Goal: Task Accomplishment & Management: Complete application form

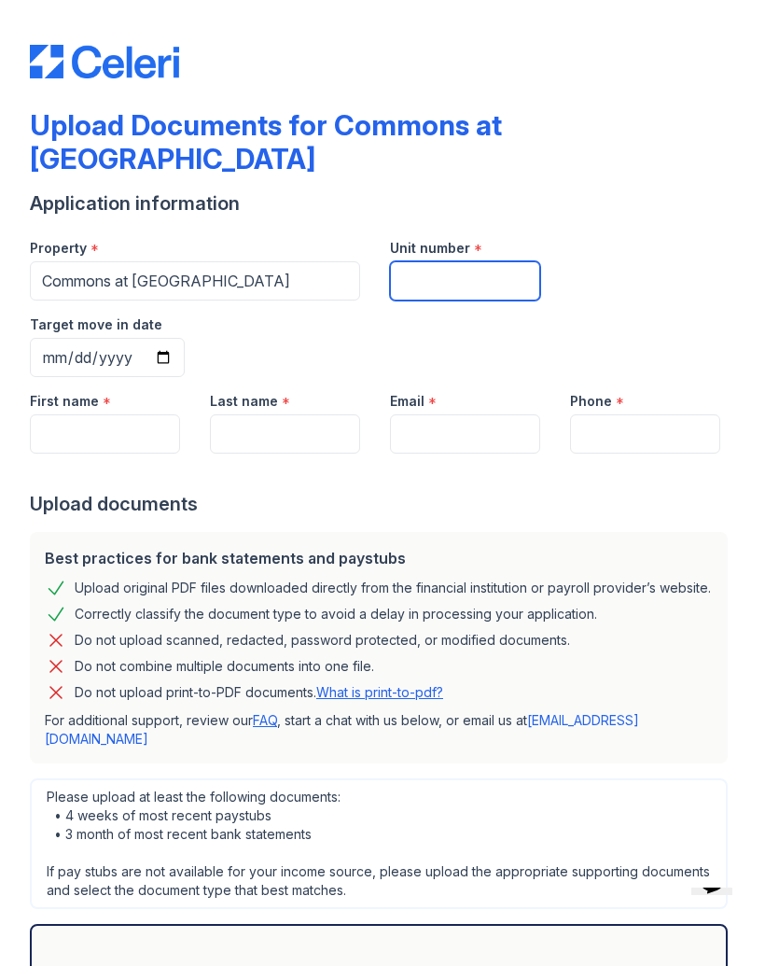
click at [436, 261] on input "Unit number" at bounding box center [465, 280] width 150 height 39
type input "D-33"
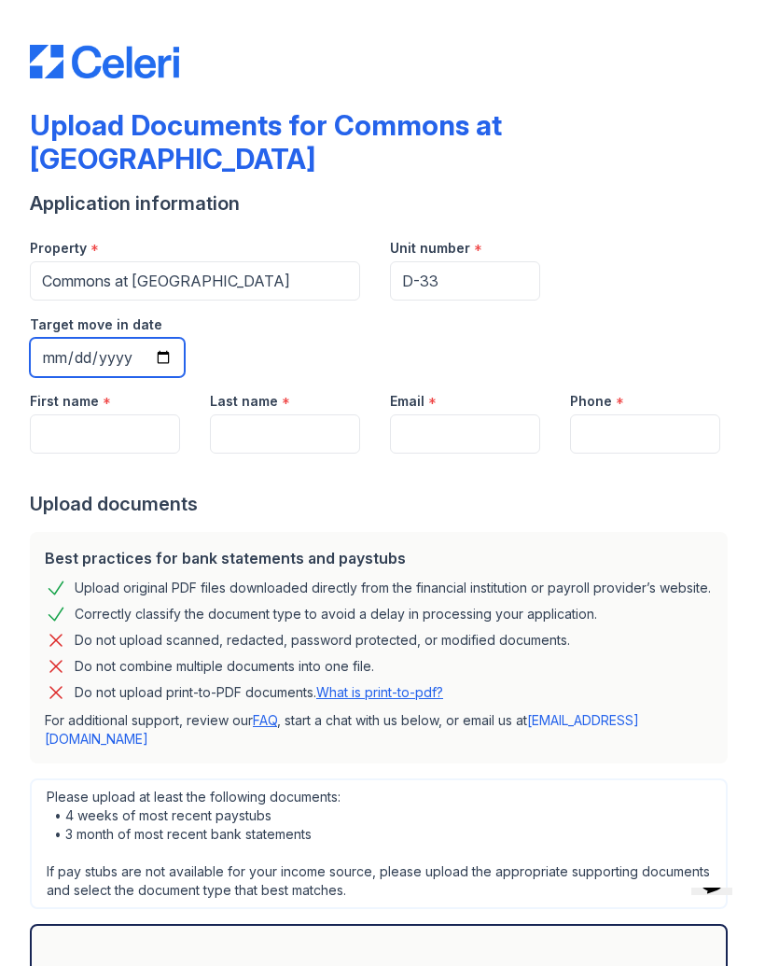
click at [185, 338] on input "Target move in date" at bounding box center [107, 357] width 155 height 39
type input "[DATE]"
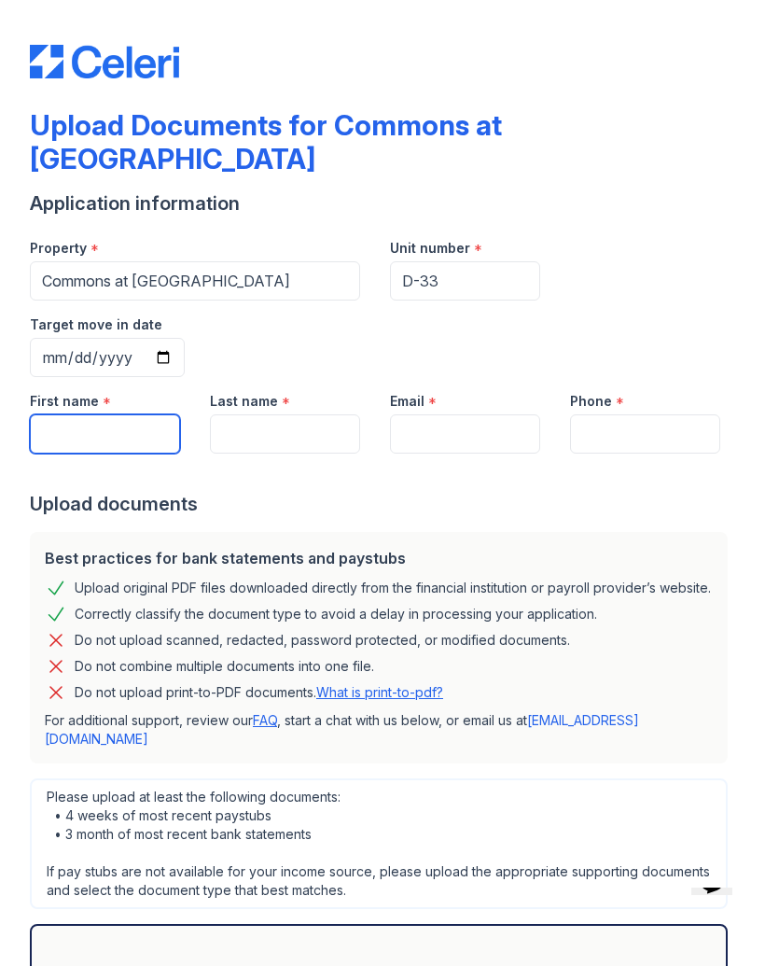
click at [83, 414] on input "First name" at bounding box center [105, 433] width 150 height 39
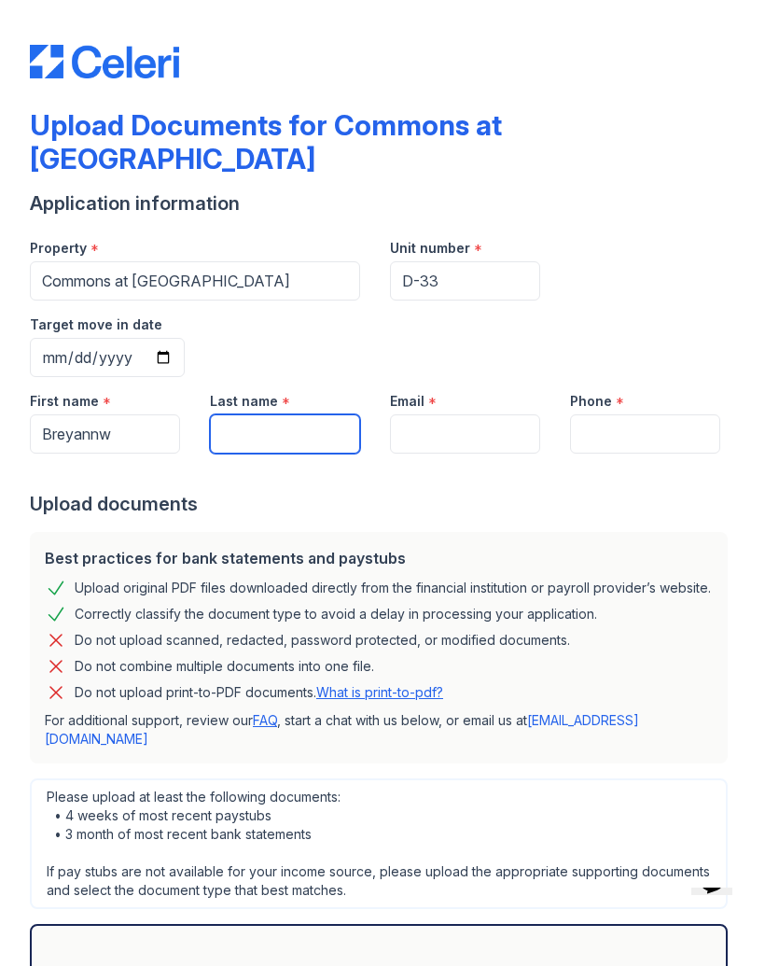
click at [299, 414] on input "Last name" at bounding box center [285, 433] width 150 height 39
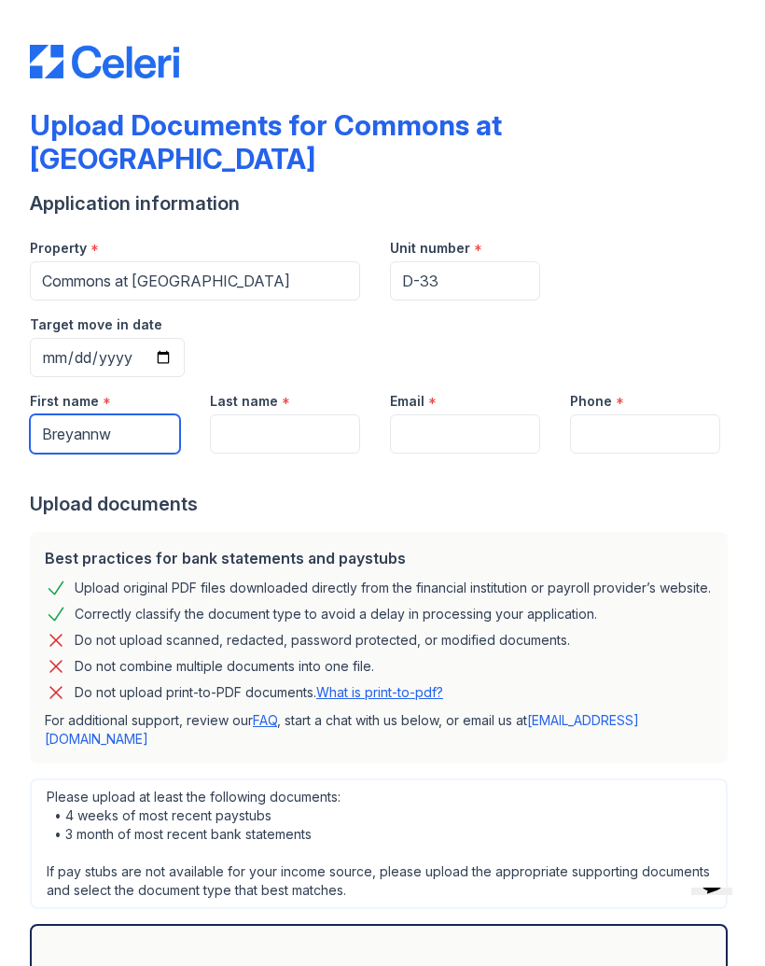
click at [124, 414] on input "Breyannw" at bounding box center [105, 433] width 150 height 39
click at [133, 414] on input "Breyannw" at bounding box center [105, 433] width 150 height 39
type input "Breyanna"
click at [281, 414] on input "Last name" at bounding box center [285, 433] width 150 height 39
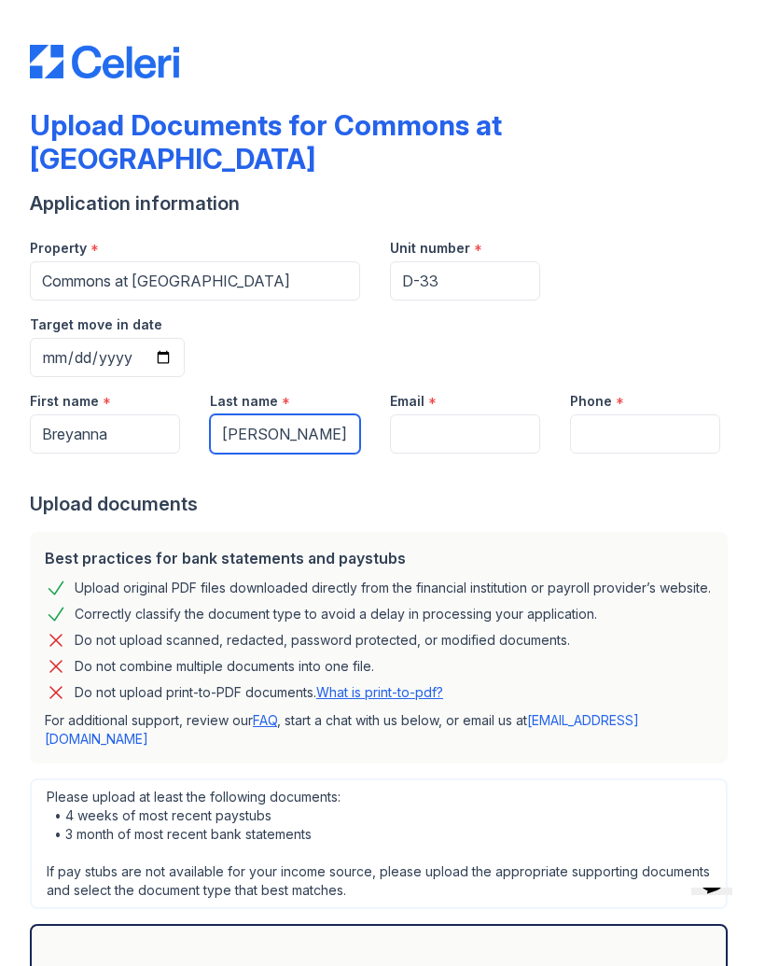
type input "[PERSON_NAME]"
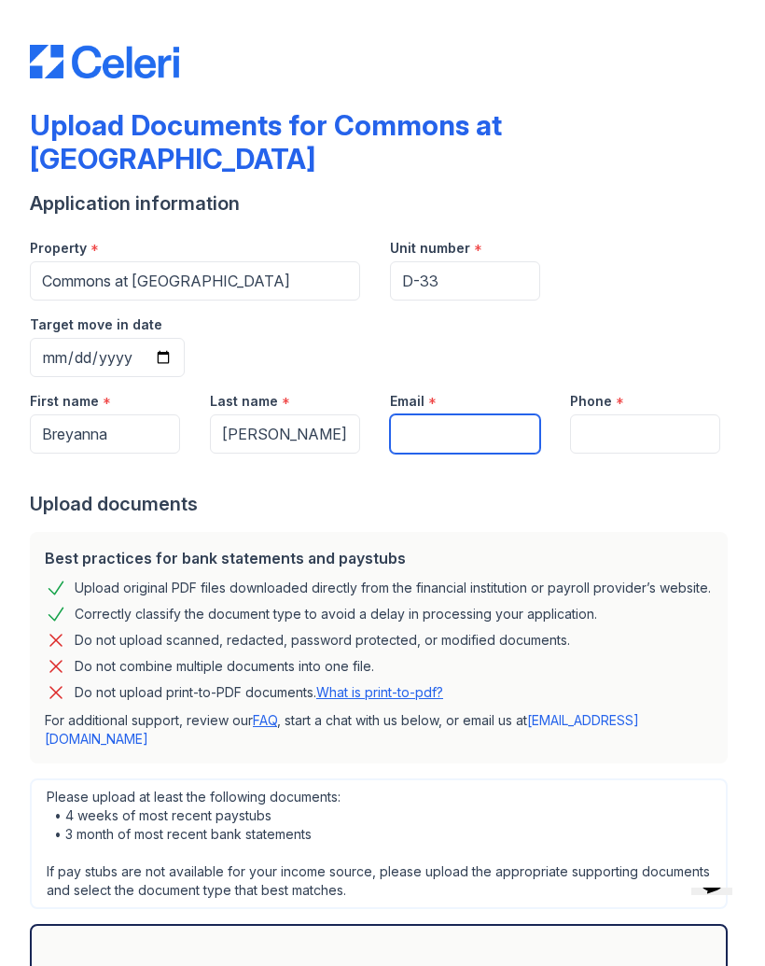
click at [458, 414] on input "Email" at bounding box center [465, 433] width 150 height 39
type input "[EMAIL_ADDRESS][DOMAIN_NAME]"
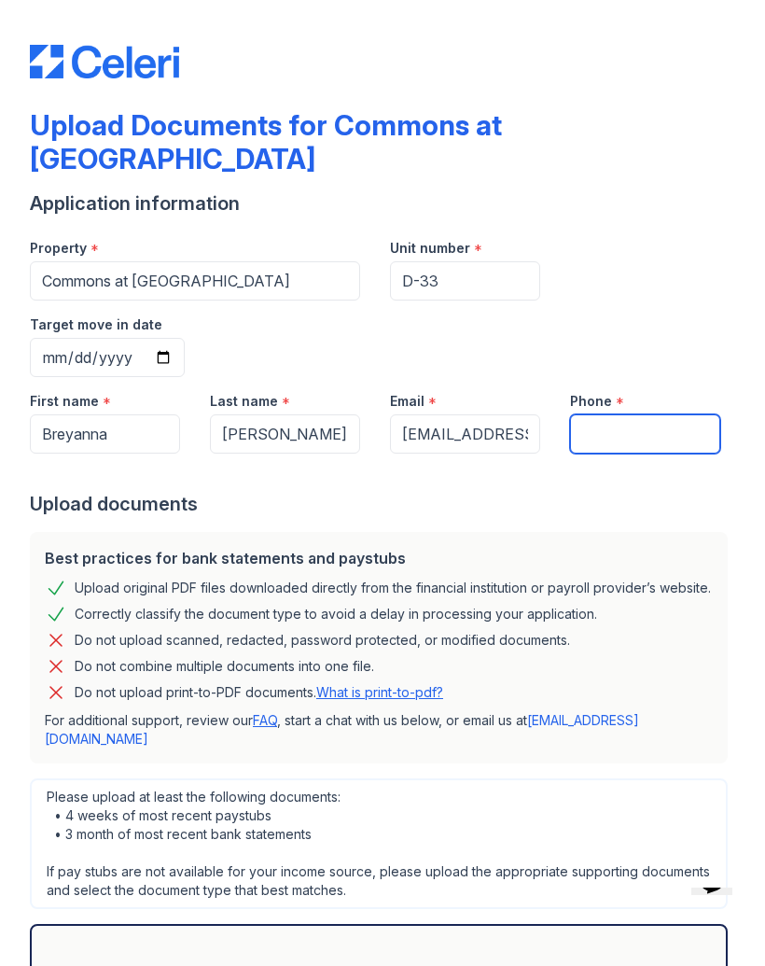
type input "[PHONE_NUMBER]"
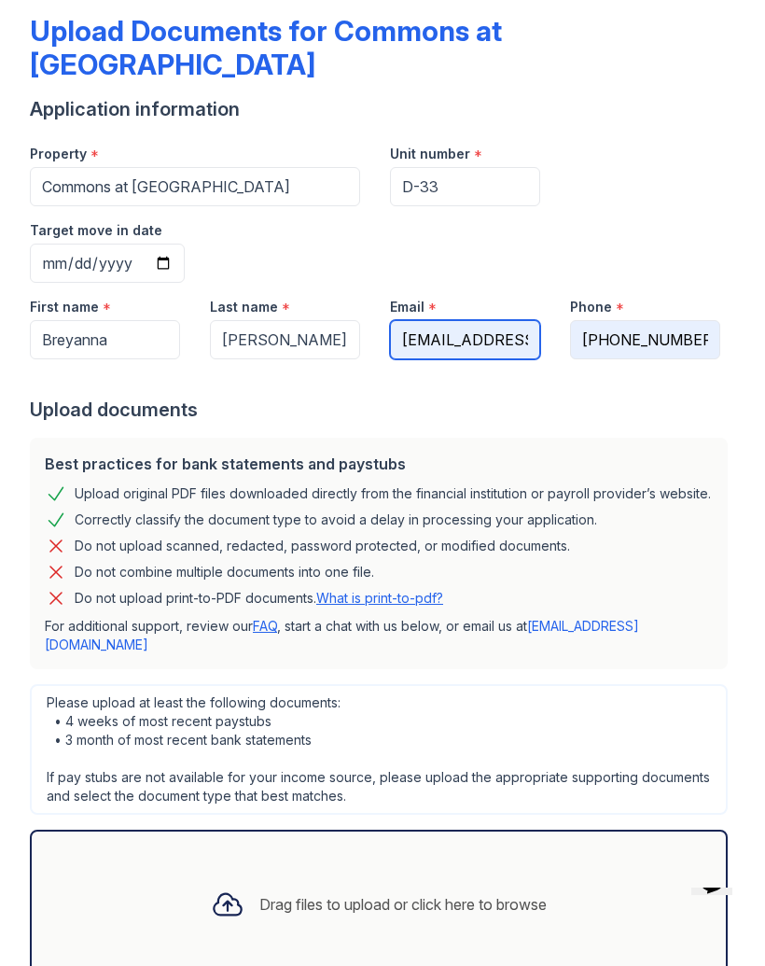
scroll to position [94, 0]
click at [405, 873] on div "Drag files to upload or click here to browse" at bounding box center [379, 904] width 366 height 63
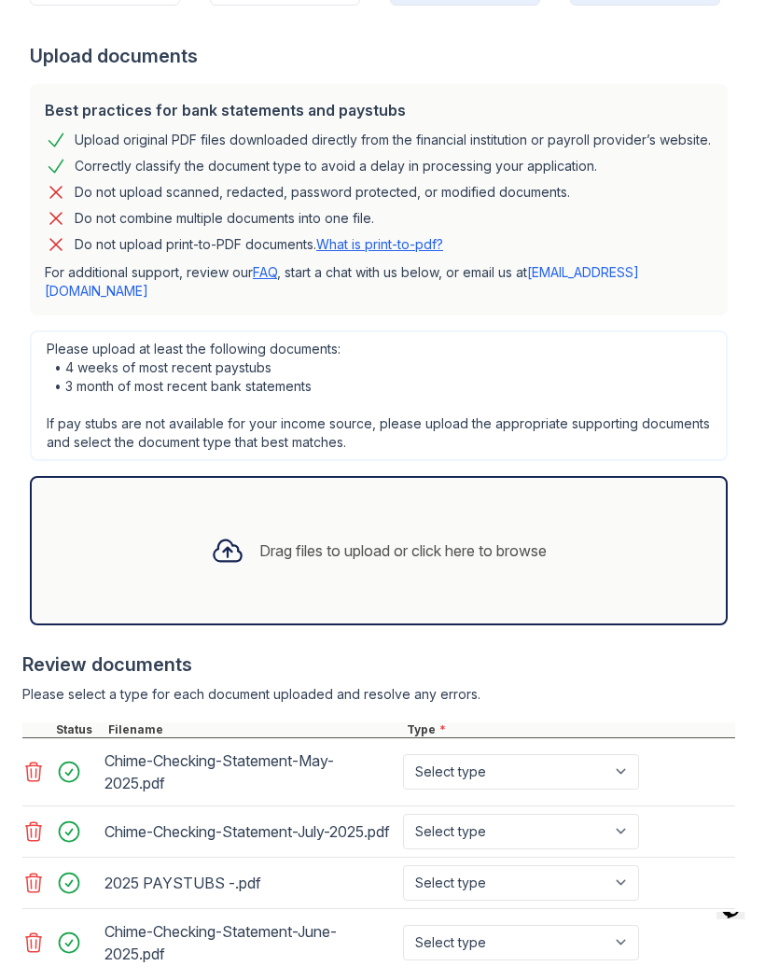
scroll to position [449, 0]
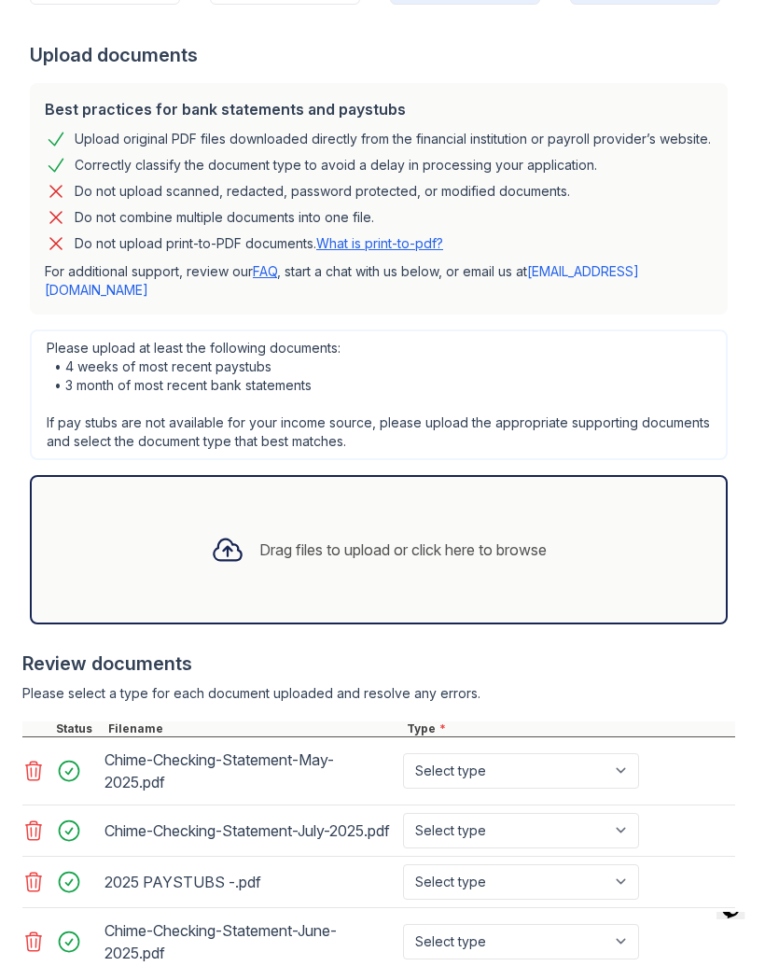
click at [37, 871] on icon at bounding box center [33, 882] width 22 height 22
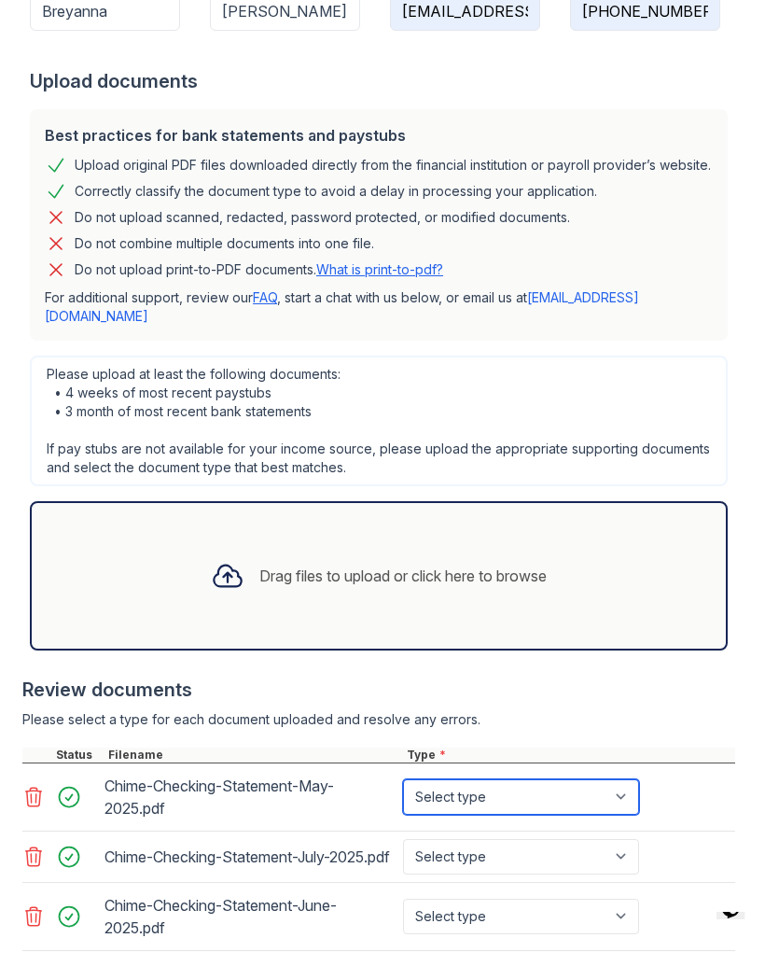
click at [520, 779] on select "Select type Paystub Bank Statement Offer Letter Tax Documents Benefit Award Let…" at bounding box center [521, 796] width 236 height 35
select select "bank_statement"
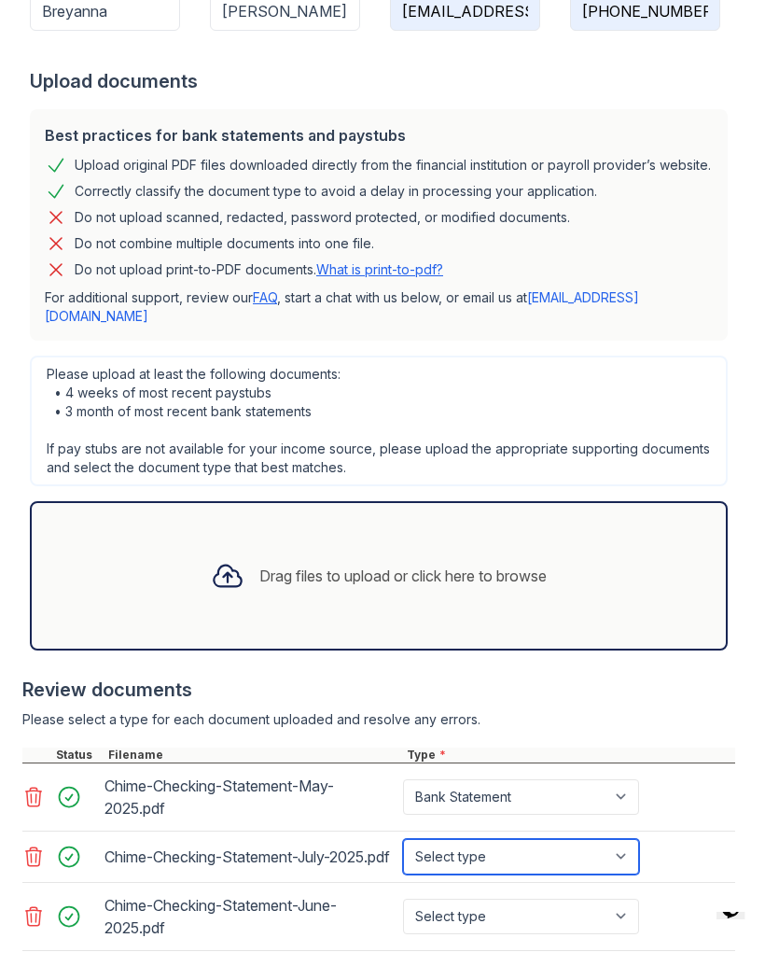
click at [546, 839] on select "Select type Paystub Bank Statement Offer Letter Tax Documents Benefit Award Let…" at bounding box center [521, 856] width 236 height 35
click at [497, 839] on select "Select type Paystub Bank Statement Offer Letter Tax Documents Benefit Award Let…" at bounding box center [521, 856] width 236 height 35
select select "bank_statement"
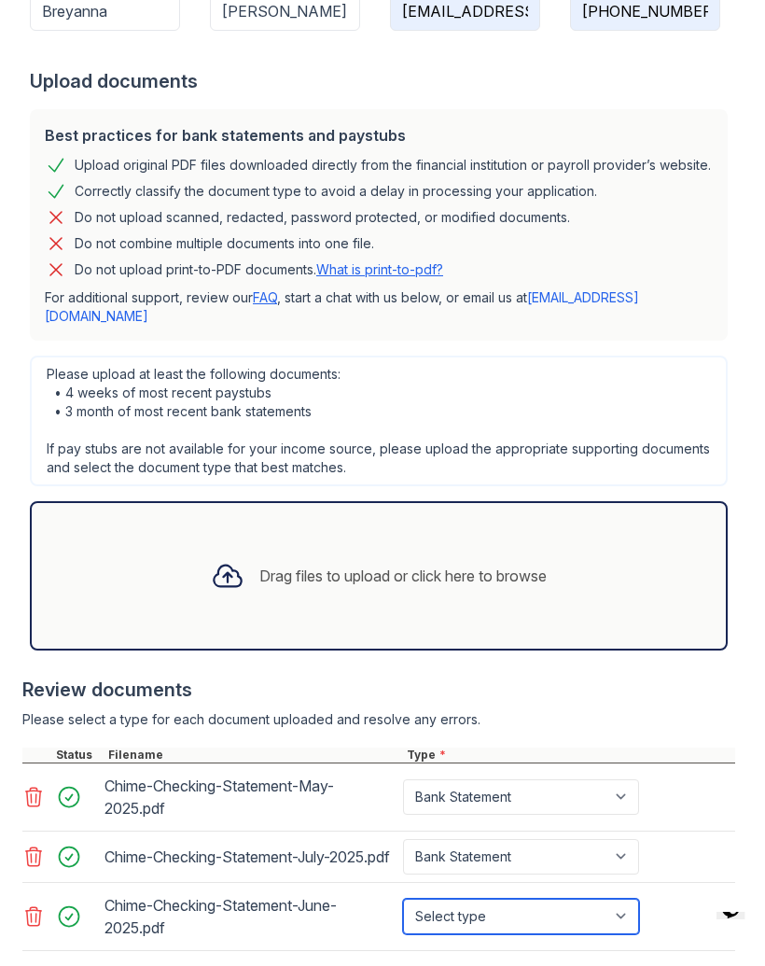
click at [502, 899] on select "Select type Paystub Bank Statement Offer Letter Tax Documents Benefit Award Let…" at bounding box center [521, 916] width 236 height 35
select select "bank_statement"
select select
click at [437, 544] on div "Drag files to upload or click here to browse" at bounding box center [379, 575] width 366 height 63
click at [352, 544] on div "Drag files to upload or click here to browse" at bounding box center [379, 575] width 366 height 63
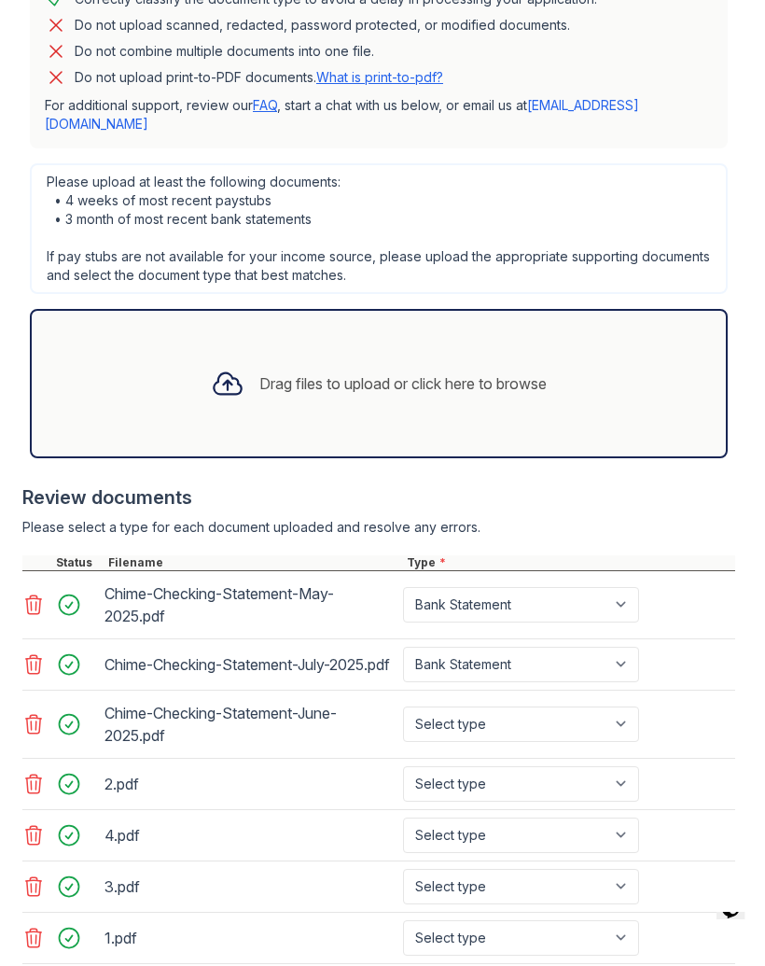
scroll to position [616, 0]
click at [554, 765] on select "Select type Paystub Bank Statement Offer Letter Tax Documents Benefit Award Let…" at bounding box center [521, 782] width 236 height 35
select select "paystub"
click at [518, 817] on select "Select type Paystub Bank Statement Offer Letter Tax Documents Benefit Award Let…" at bounding box center [521, 834] width 236 height 35
select select "paystub"
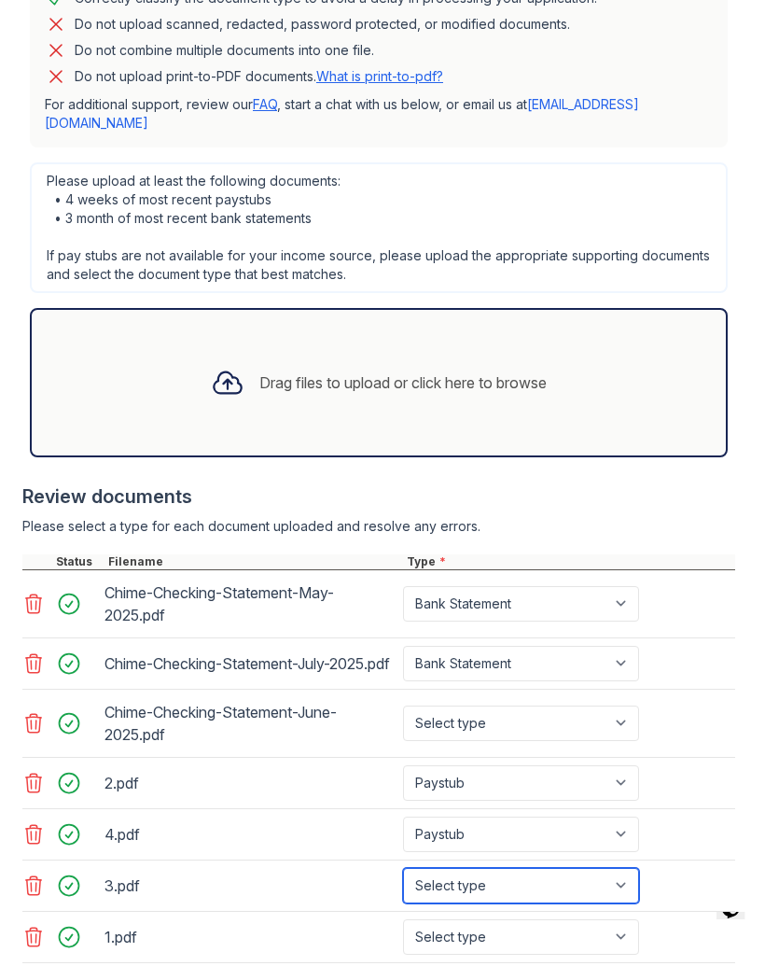
click at [510, 868] on select "Select type Paystub Bank Statement Offer Letter Tax Documents Benefit Award Let…" at bounding box center [521, 885] width 236 height 35
select select "paystub"
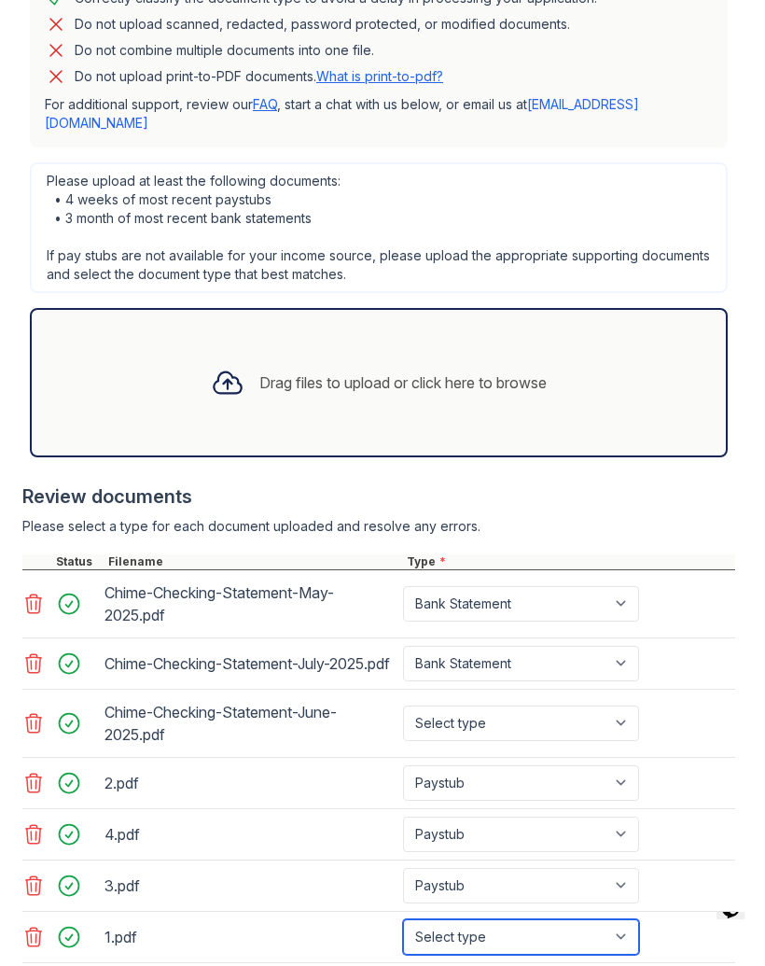
click at [499, 919] on select "Select type Paystub Bank Statement Offer Letter Tax Documents Benefit Award Let…" at bounding box center [521, 936] width 236 height 35
select select "paystub"
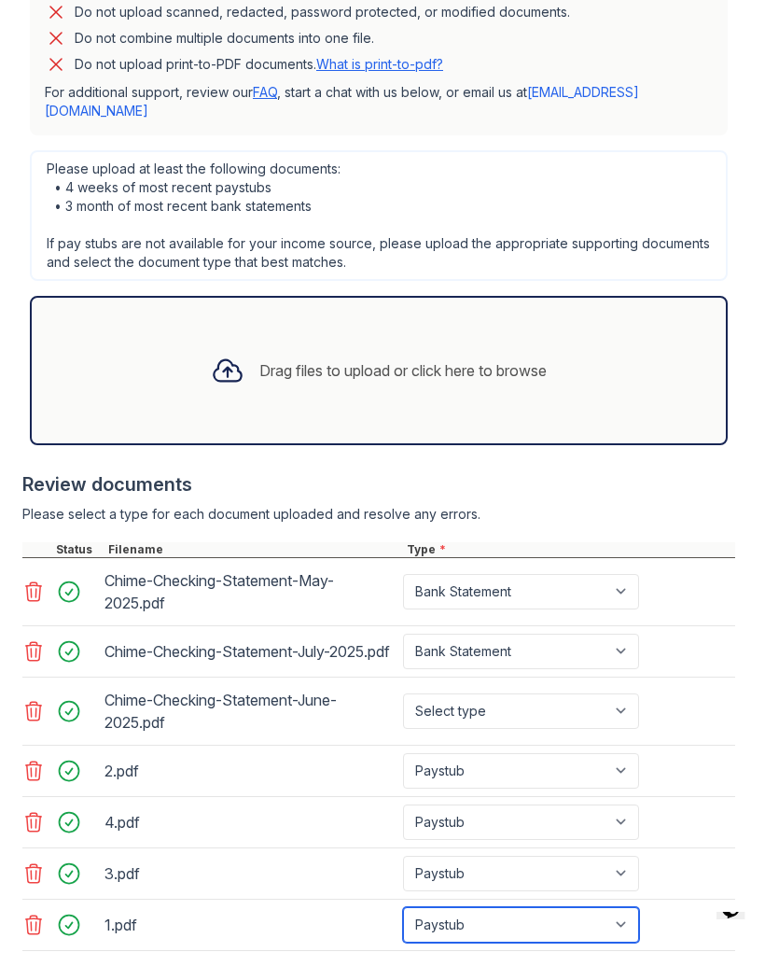
scroll to position [628, 0]
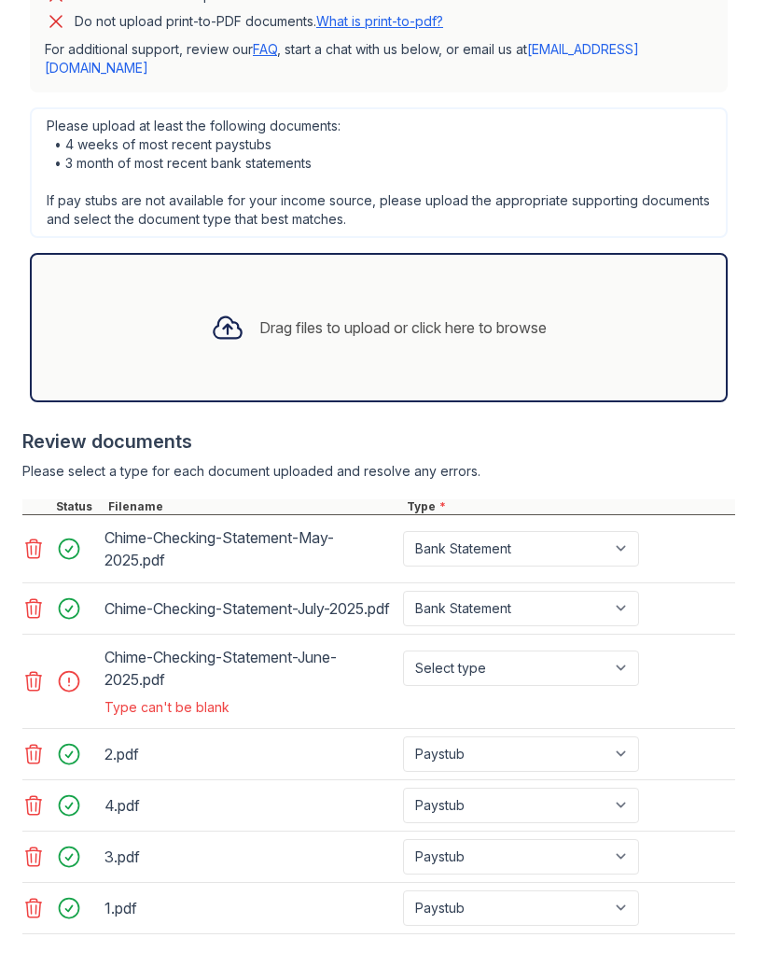
scroll to position [724, 0]
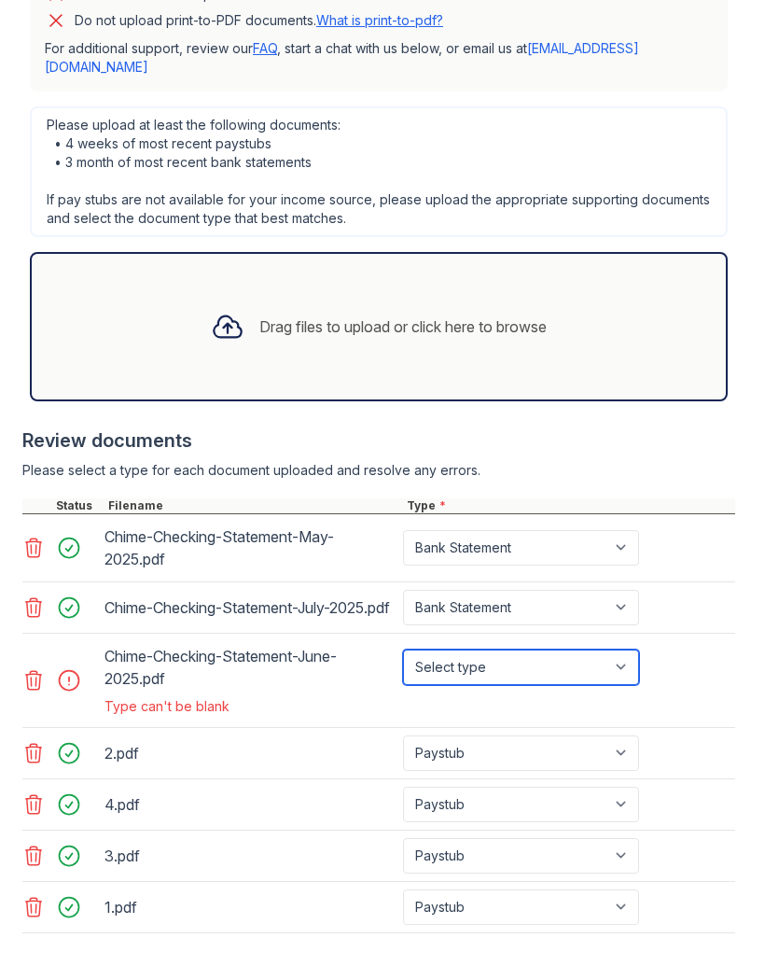
click at [540, 650] on select "Select type Paystub Bank Statement Offer Letter Tax Documents Benefit Award Let…" at bounding box center [521, 667] width 236 height 35
select select "bank_statement"
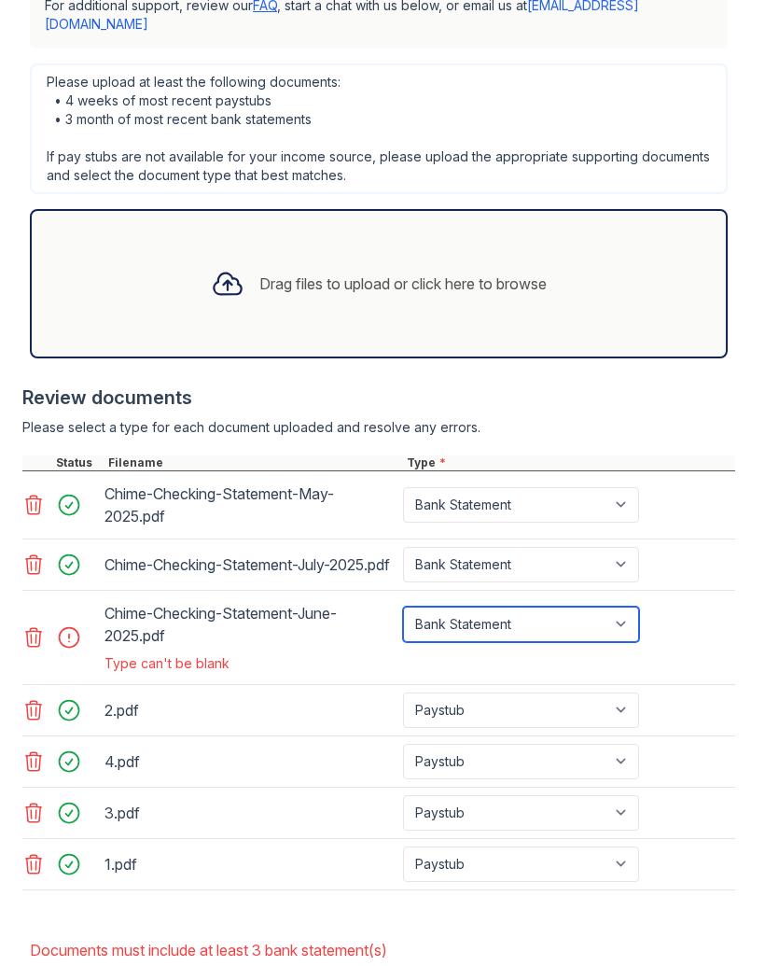
scroll to position [766, 0]
